Goal: Entertainment & Leisure: Consume media (video, audio)

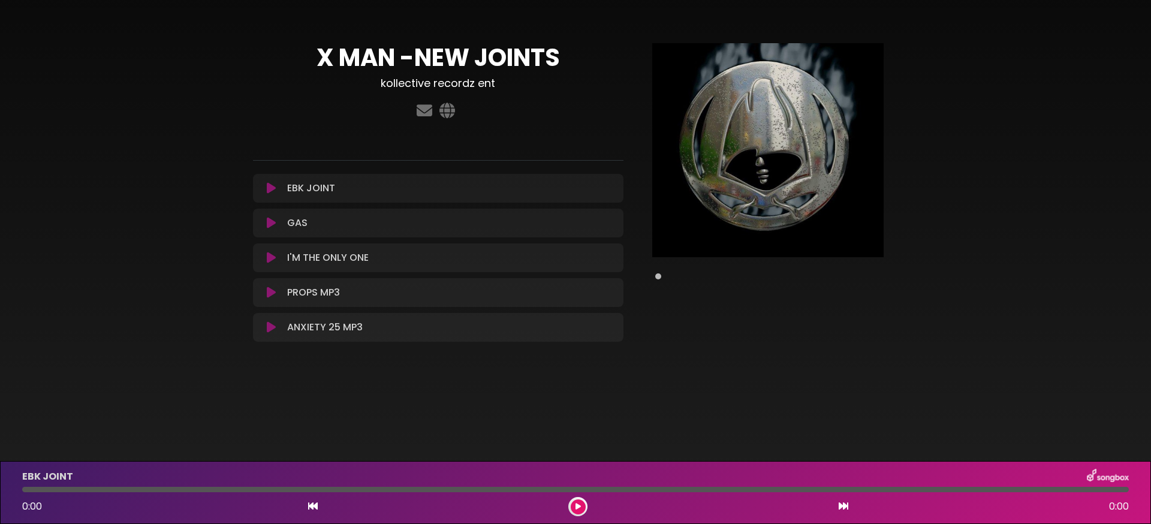
click at [268, 221] on icon at bounding box center [271, 223] width 9 height 12
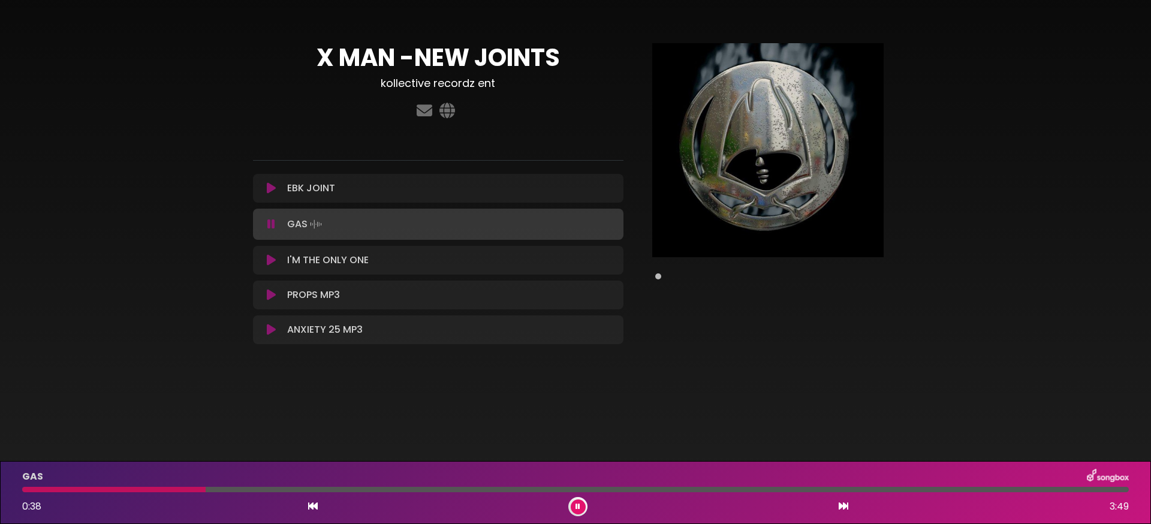
click at [273, 261] on icon at bounding box center [271, 260] width 9 height 12
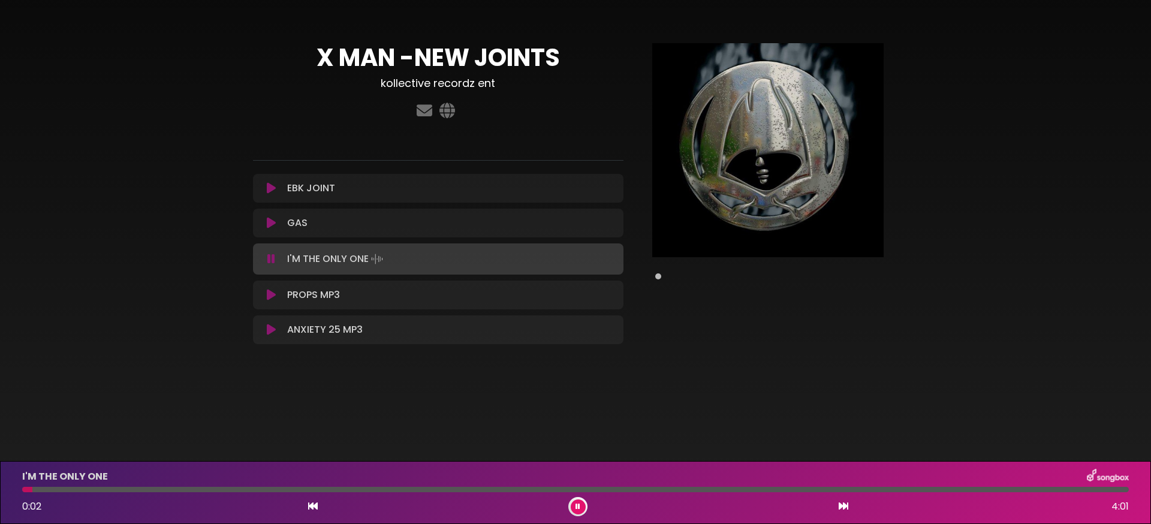
click at [273, 293] on icon at bounding box center [271, 295] width 9 height 12
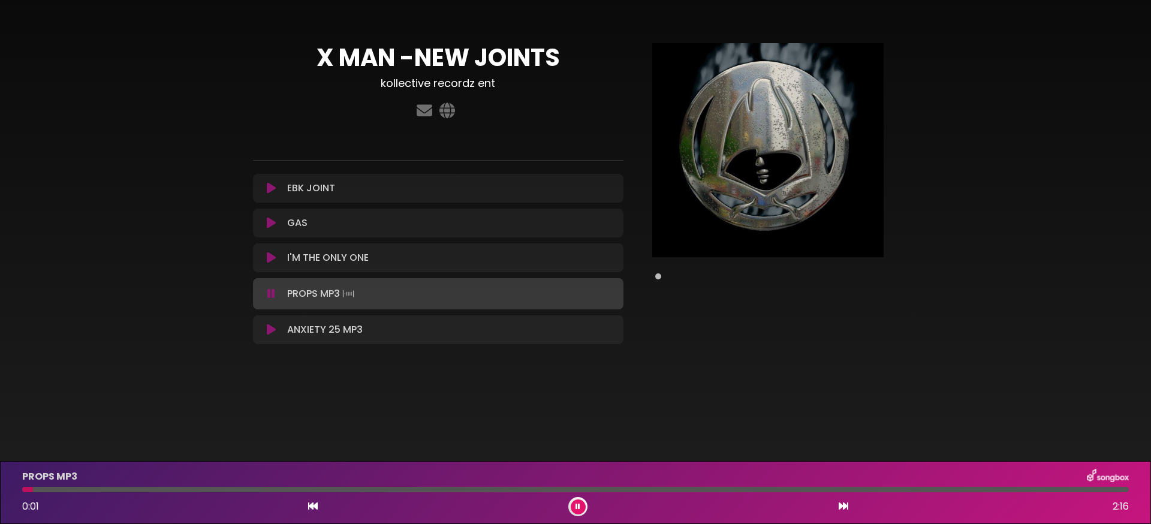
click at [273, 293] on icon at bounding box center [271, 294] width 8 height 12
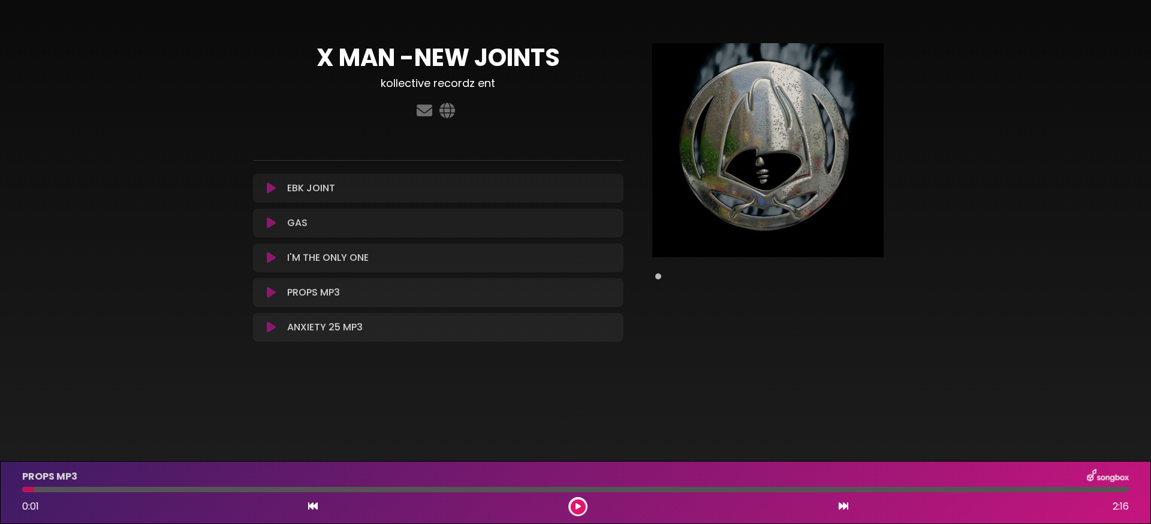
click at [267, 333] on icon at bounding box center [271, 327] width 9 height 12
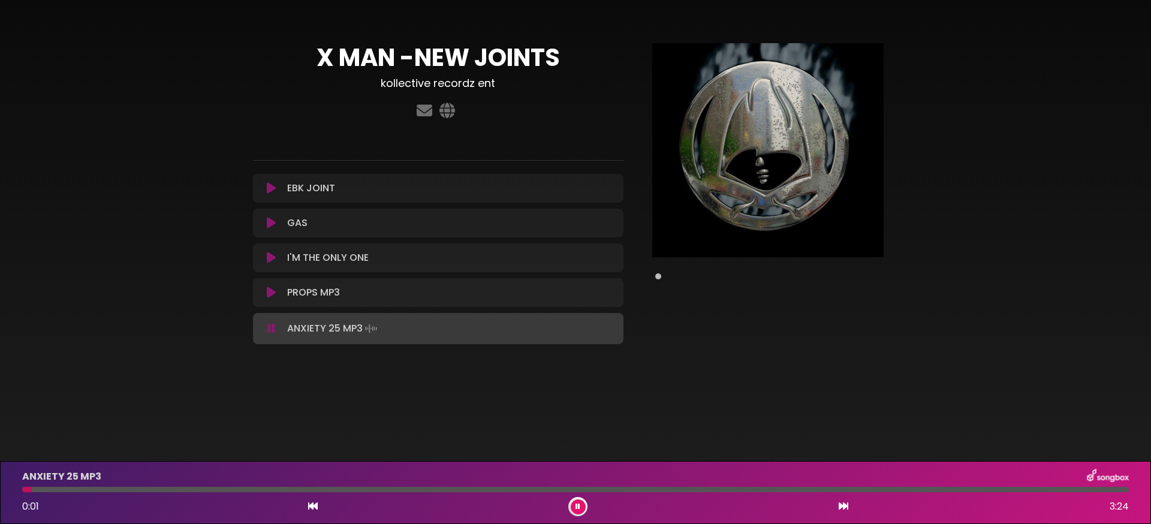
click at [270, 326] on icon at bounding box center [271, 328] width 8 height 12
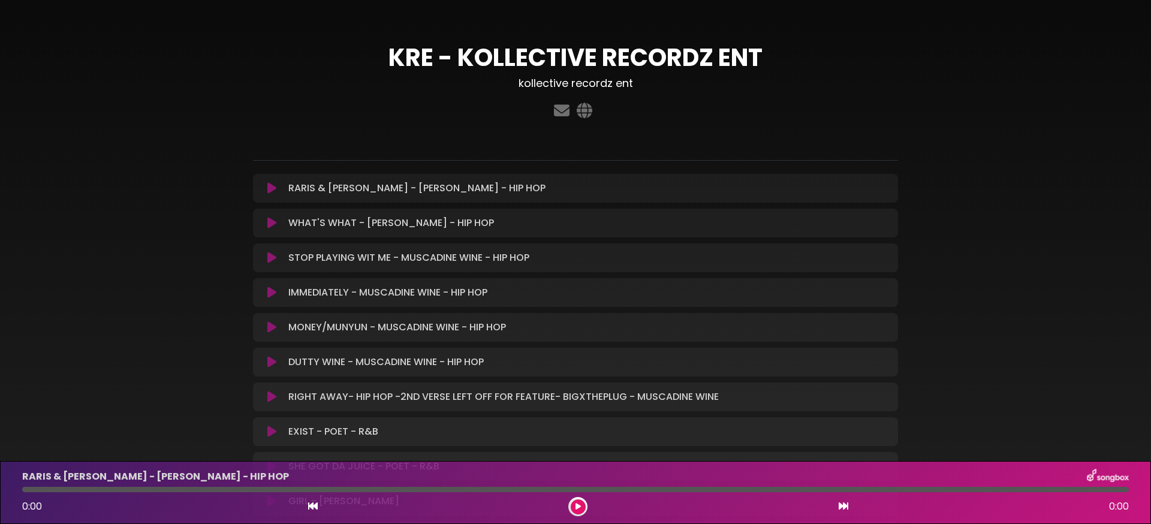
click at [274, 224] on icon at bounding box center [271, 223] width 9 height 12
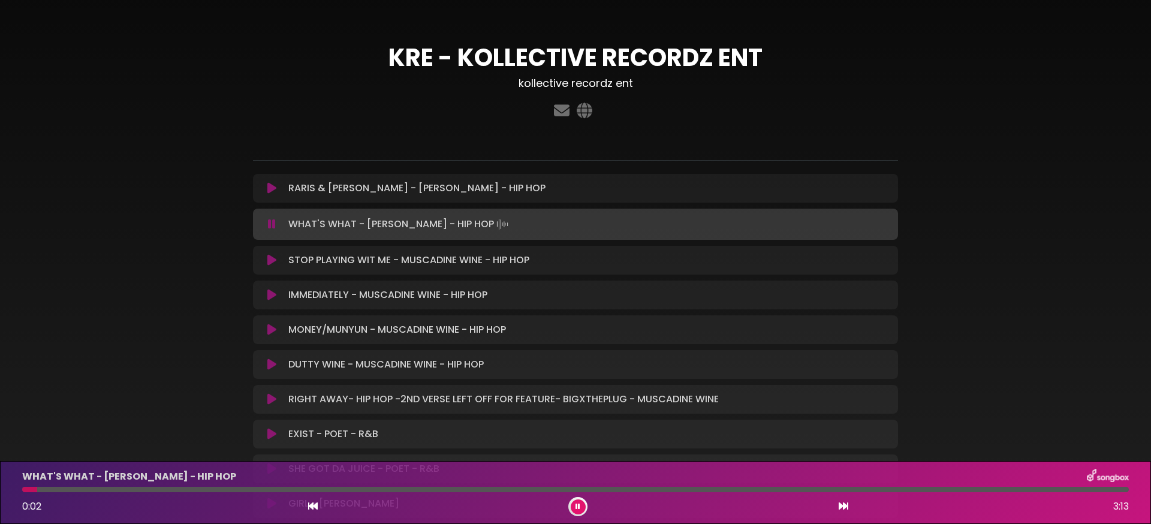
click at [272, 221] on icon at bounding box center [272, 224] width 8 height 12
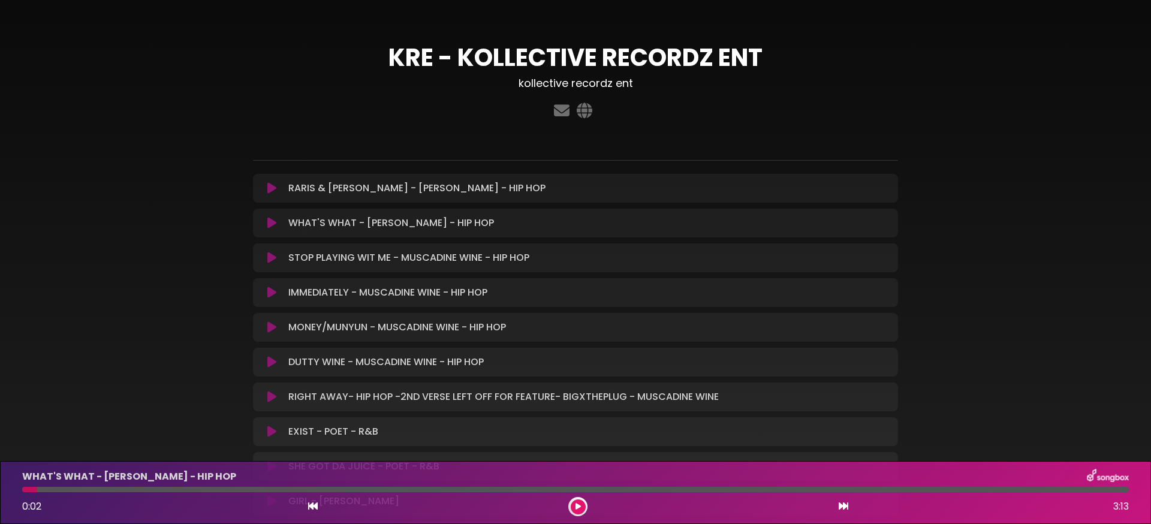
scroll to position [26, 0]
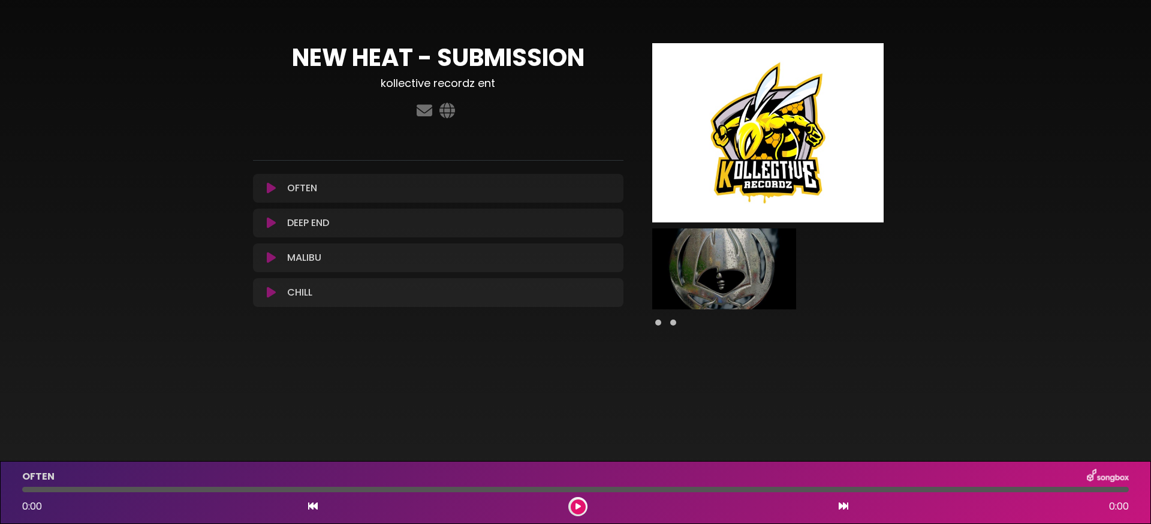
click at [272, 226] on icon at bounding box center [271, 223] width 9 height 12
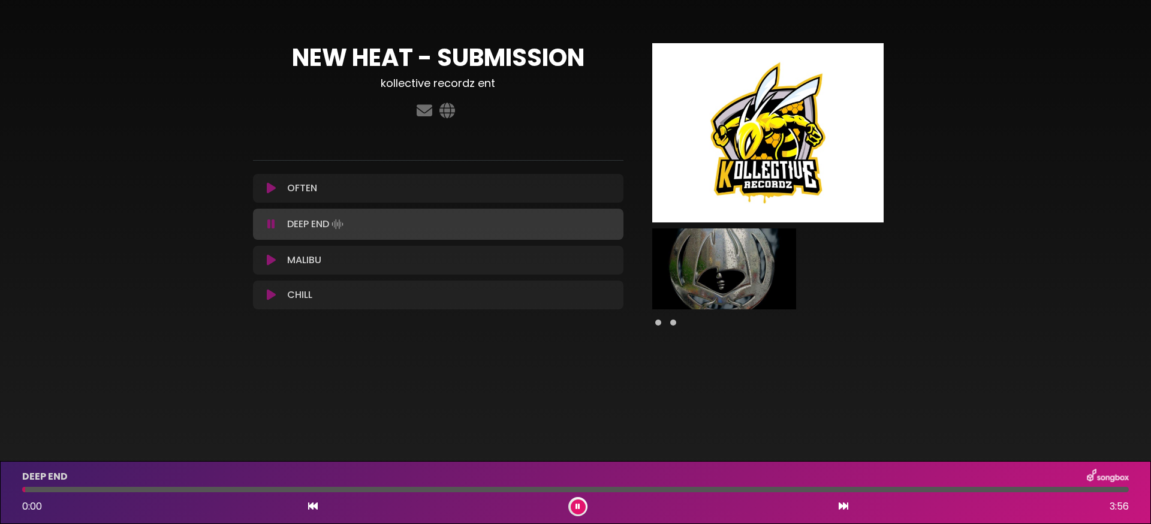
click at [272, 226] on icon at bounding box center [271, 224] width 8 height 12
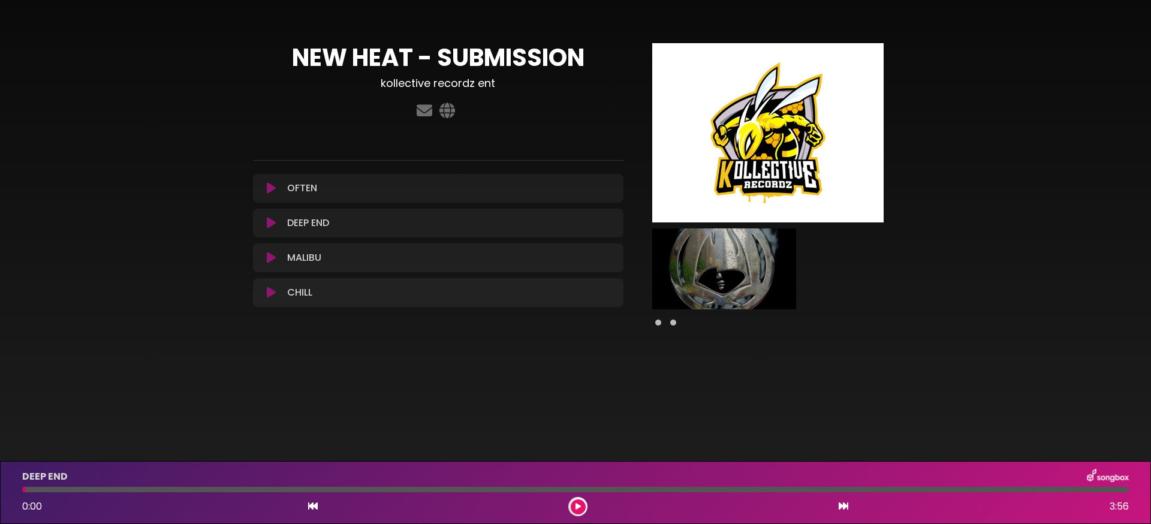
click at [270, 294] on icon at bounding box center [271, 292] width 9 height 12
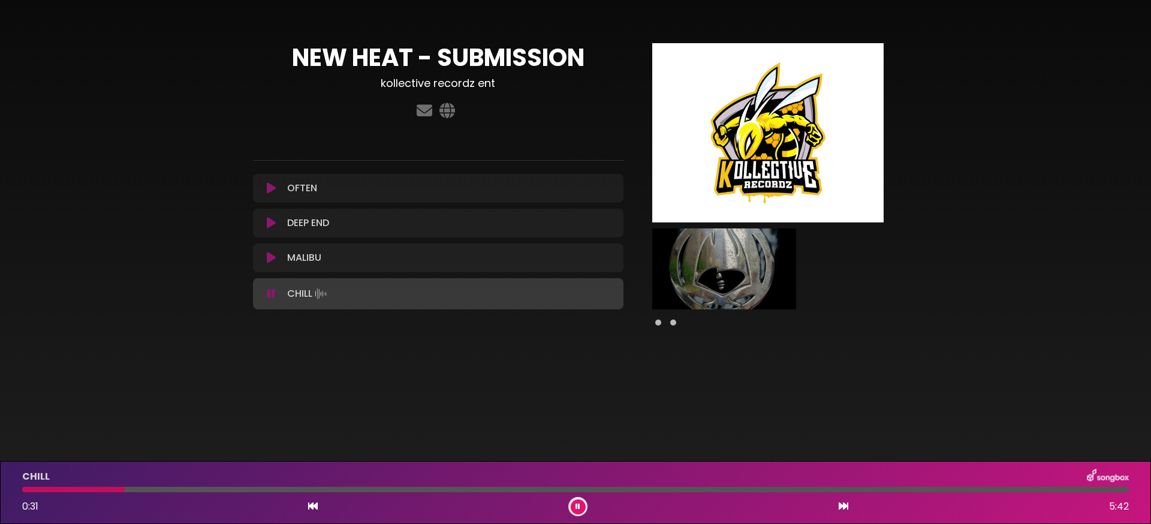
click at [274, 186] on icon at bounding box center [271, 188] width 9 height 12
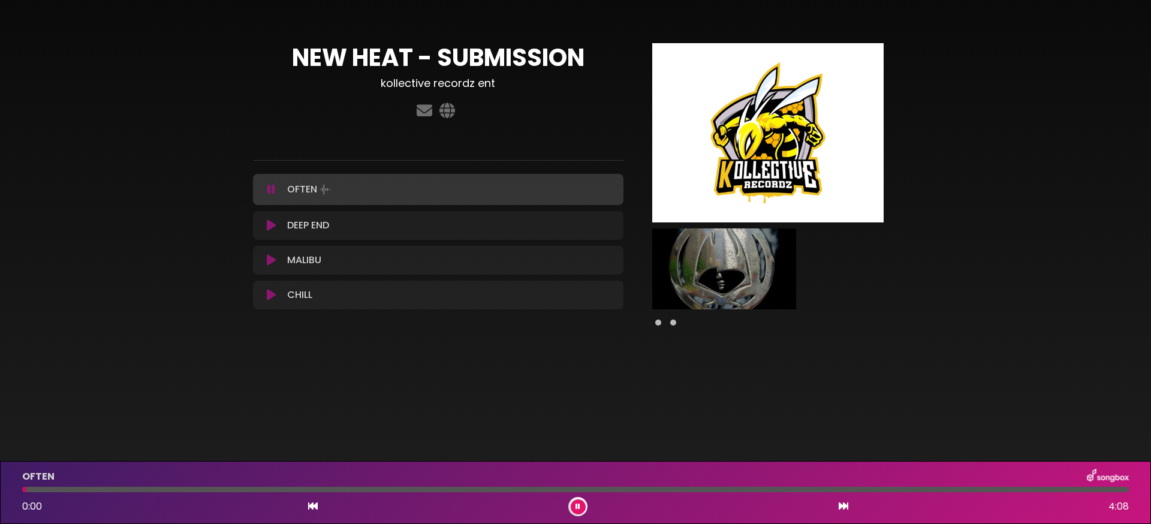
click at [274, 220] on icon at bounding box center [271, 225] width 9 height 12
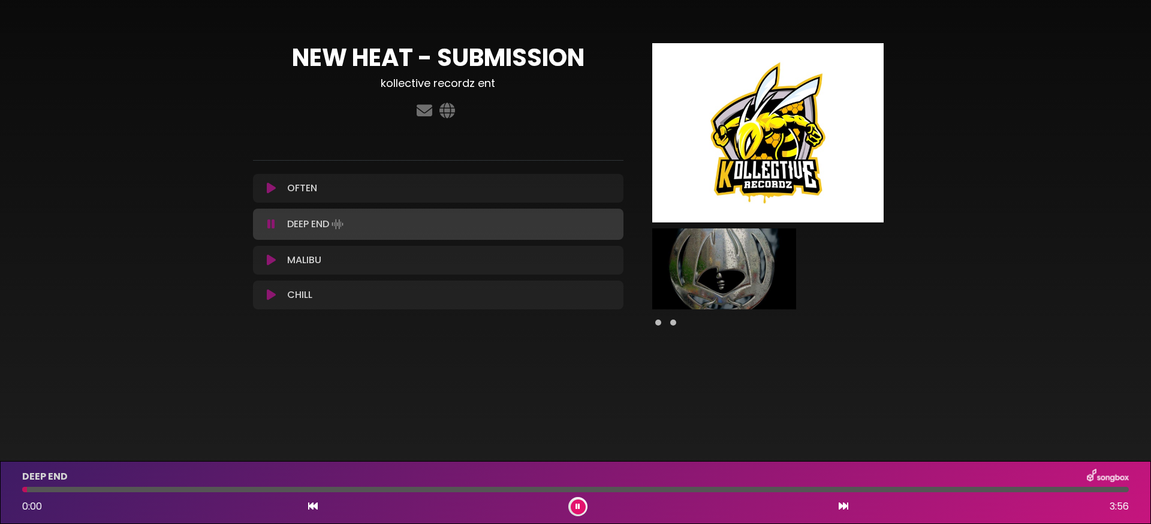
click at [268, 259] on icon at bounding box center [271, 260] width 9 height 12
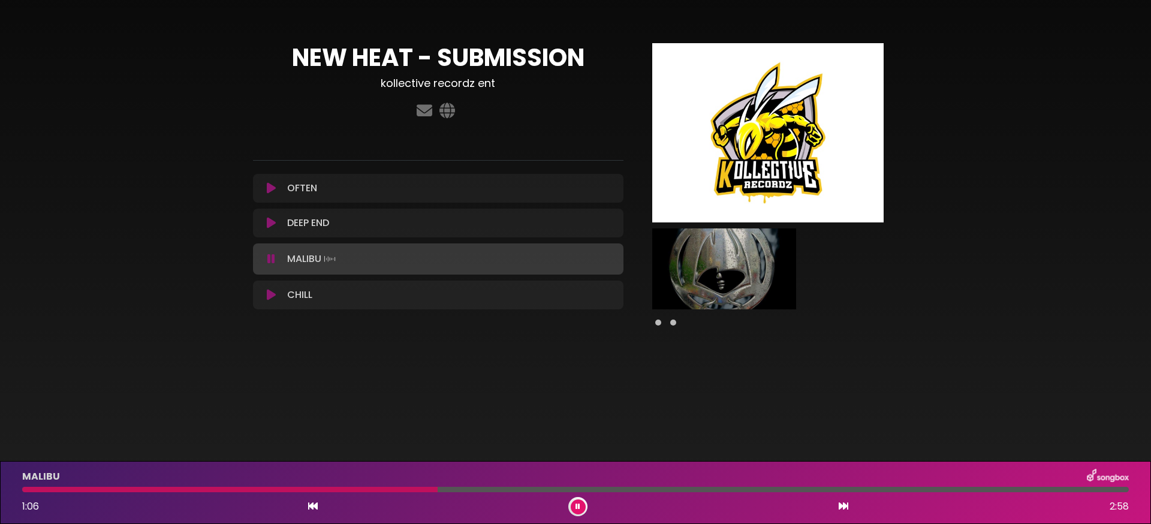
click at [579, 510] on button at bounding box center [577, 506] width 15 height 15
